Goal: Information Seeking & Learning: Find specific fact

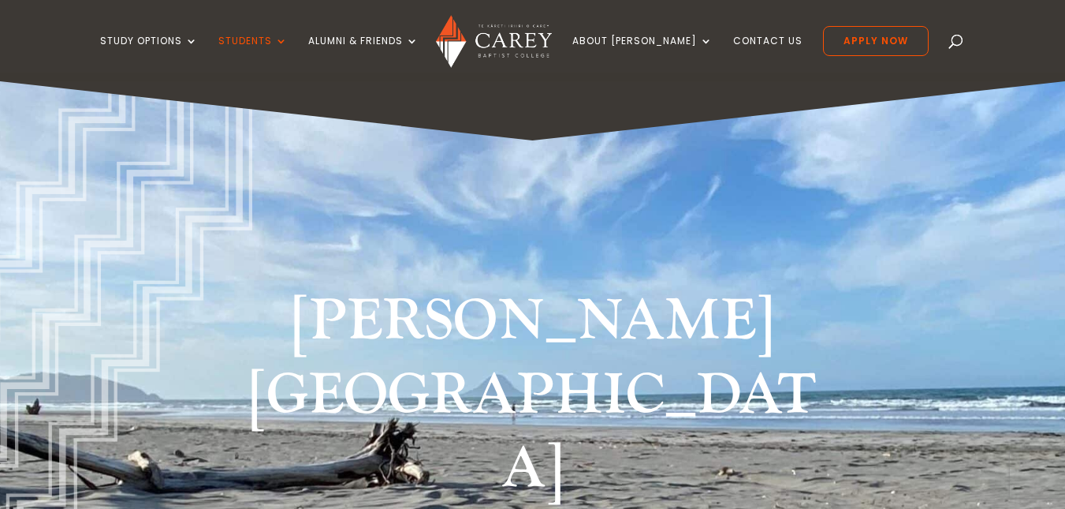
select select "**"
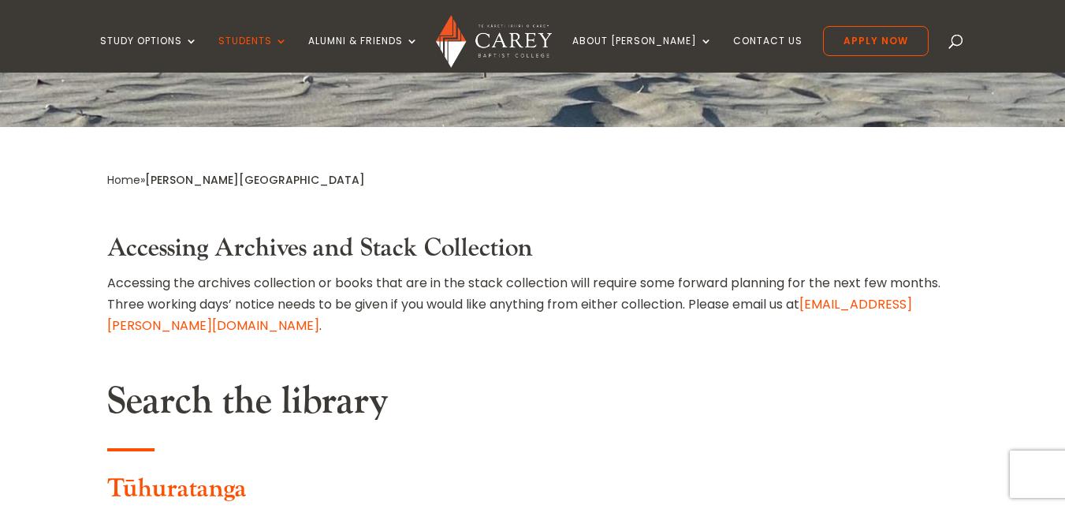
type input "**********"
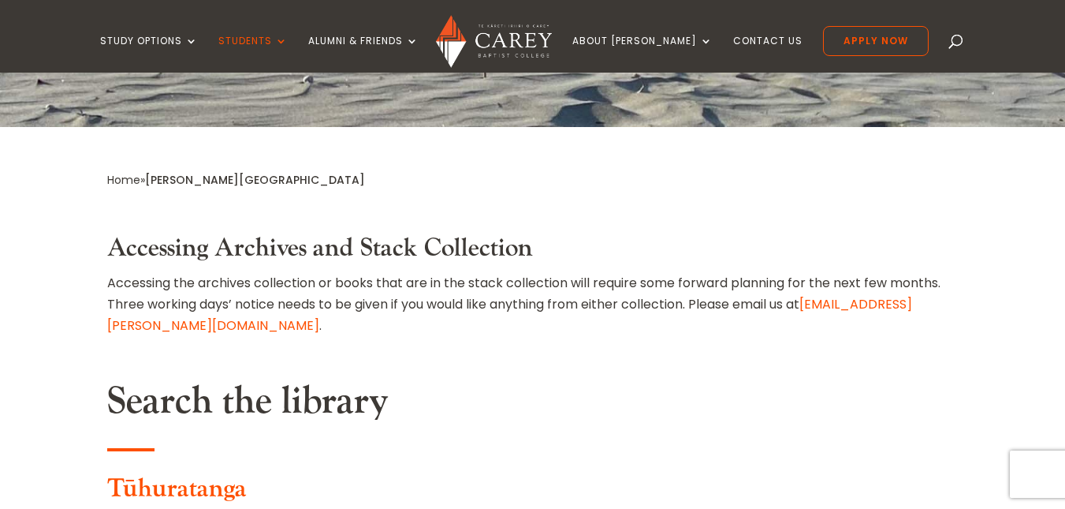
select select "**"
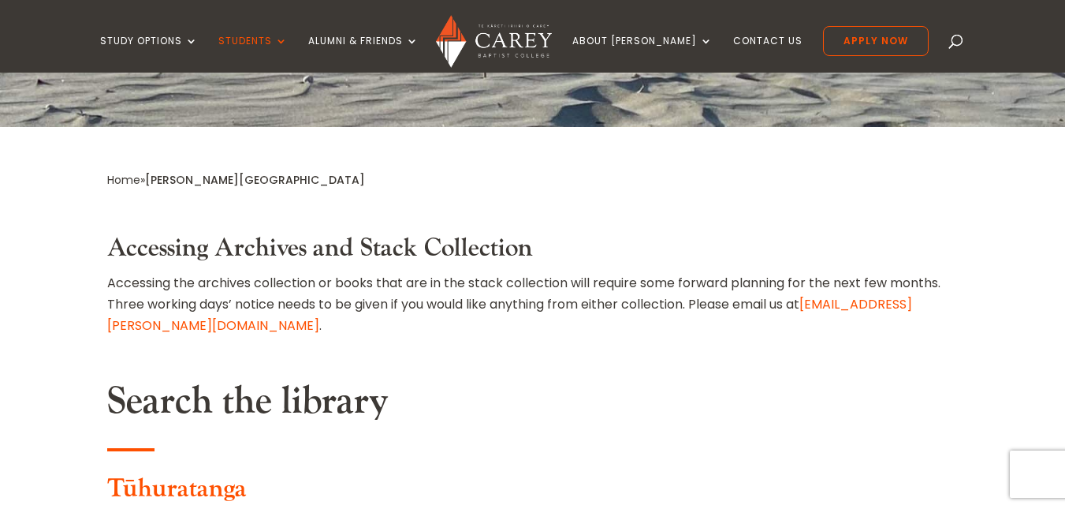
type input "**********"
